Goal: Task Accomplishment & Management: Manage account settings

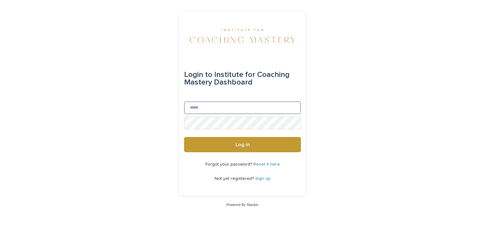
click at [236, 105] on input "Email" at bounding box center [242, 107] width 117 height 13
type input "**********"
click at [271, 163] on link "Reset it here" at bounding box center [266, 164] width 27 height 4
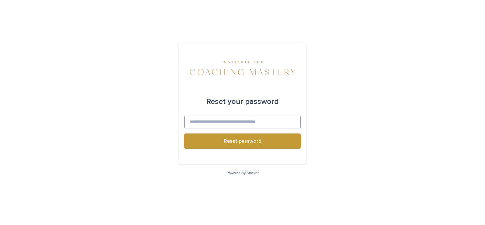
click at [237, 122] on input at bounding box center [242, 122] width 117 height 13
type input "**********"
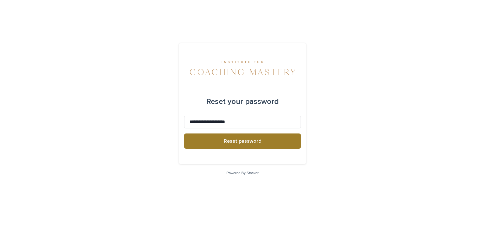
click at [235, 142] on span "Reset password" at bounding box center [243, 140] width 38 height 5
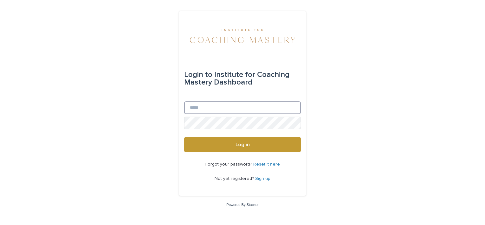
click at [207, 110] on input "Email" at bounding box center [242, 107] width 117 height 13
type input "**********"
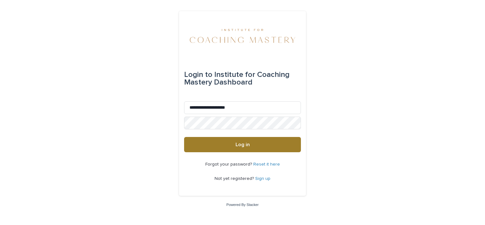
click at [261, 143] on button "Log in" at bounding box center [242, 144] width 117 height 15
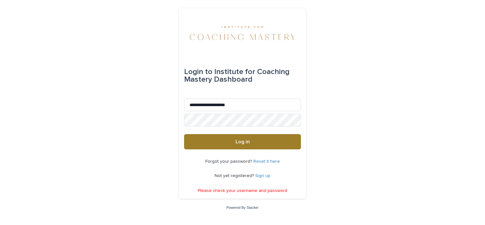
click at [236, 145] on button "Log in" at bounding box center [242, 141] width 117 height 15
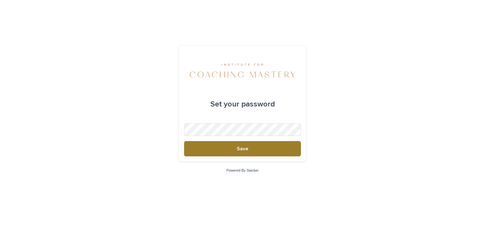
click at [233, 148] on button "Save" at bounding box center [242, 148] width 117 height 15
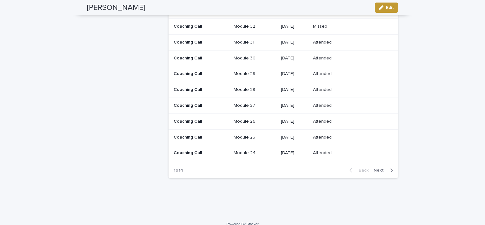
scroll to position [296, 0]
click at [391, 172] on button "Next" at bounding box center [384, 170] width 27 height 6
click at [390, 169] on icon "button" at bounding box center [391, 170] width 3 height 6
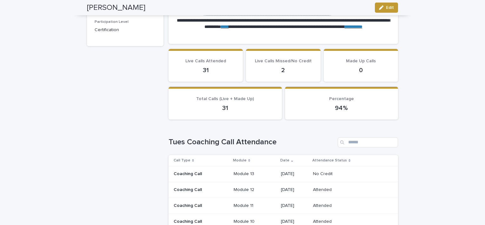
scroll to position [133, 0]
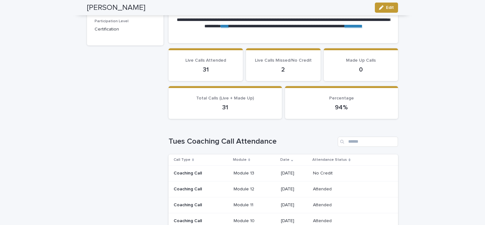
click at [238, 102] on div "31" at bounding box center [225, 106] width 98 height 9
click at [307, 72] on p "2" at bounding box center [283, 70] width 59 height 8
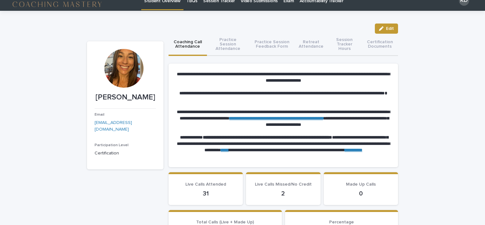
scroll to position [11, 0]
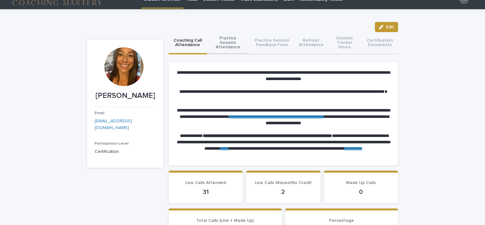
click at [234, 38] on button "Practice Session Attendance" at bounding box center [228, 43] width 42 height 22
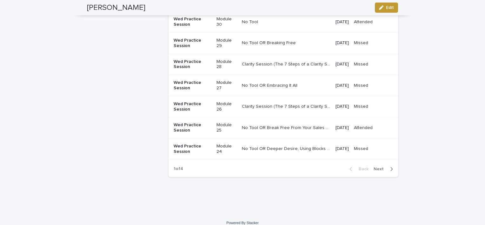
scroll to position [357, 0]
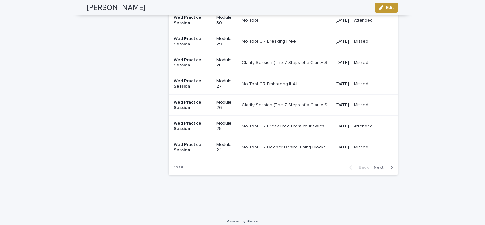
click at [388, 165] on div "button" at bounding box center [390, 167] width 5 height 6
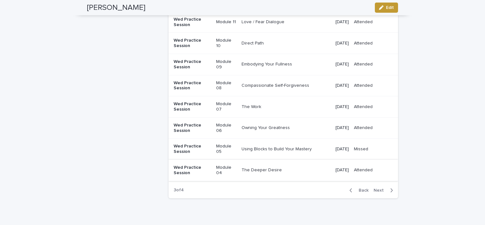
scroll to position [334, 0]
click at [391, 188] on icon "button" at bounding box center [392, 190] width 2 height 4
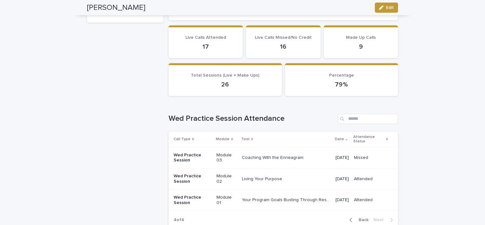
scroll to position [193, 0]
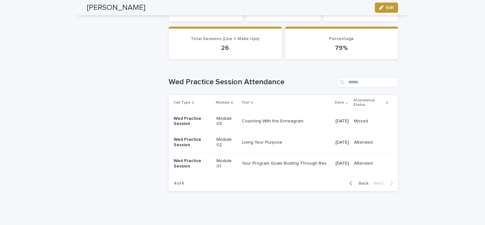
click at [350, 183] on icon "button" at bounding box center [351, 183] width 2 height 4
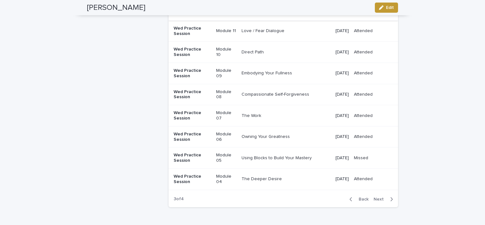
scroll to position [326, 0]
click at [351, 198] on icon "button" at bounding box center [351, 199] width 3 height 6
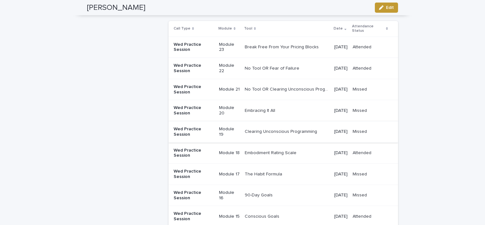
scroll to position [265, 0]
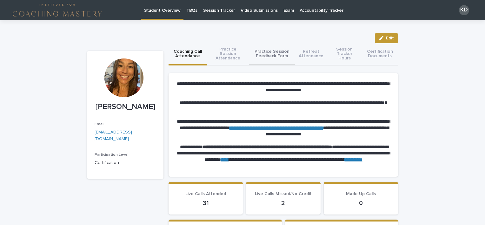
click at [272, 53] on button "Practice Session Feedback Form" at bounding box center [272, 54] width 46 height 22
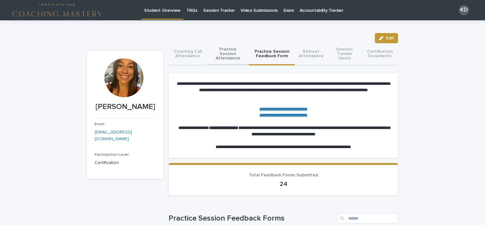
click at [221, 55] on button "Practice Session Attendance" at bounding box center [228, 54] width 42 height 22
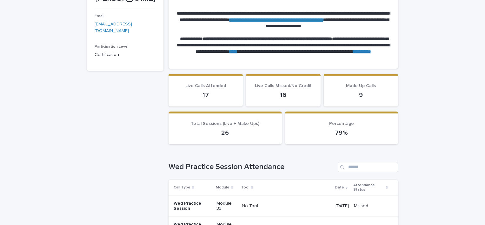
scroll to position [133, 0]
